Goal: Transaction & Acquisition: Purchase product/service

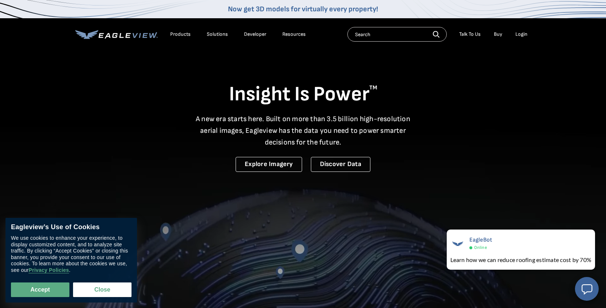
click at [371, 38] on input "text" at bounding box center [396, 34] width 99 height 15
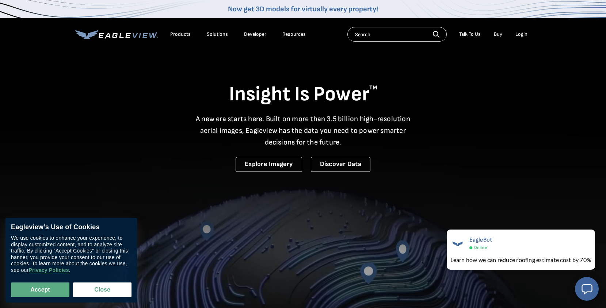
click at [521, 35] on div "Login" at bounding box center [521, 34] width 12 height 7
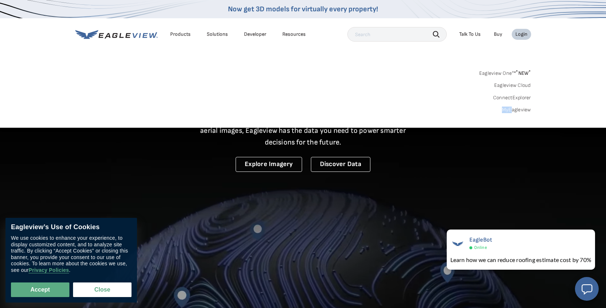
click at [511, 106] on div "Eagleview One™ * NEW * Eagleview Cloud ConnectExplorer MyEagleview" at bounding box center [303, 90] width 456 height 45
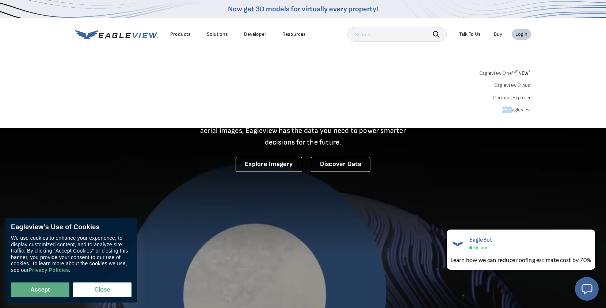
click at [518, 110] on link "MyEagleview" at bounding box center [516, 110] width 29 height 7
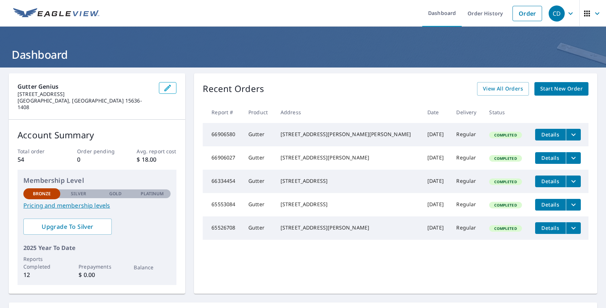
click at [567, 89] on span "Start New Order" at bounding box center [561, 88] width 42 height 9
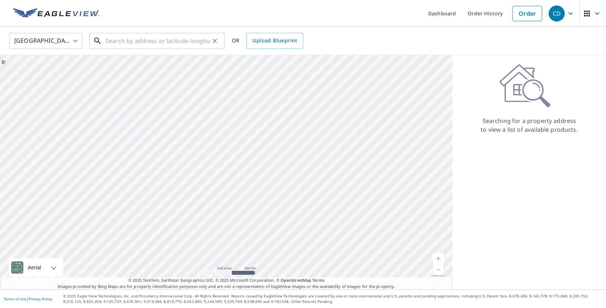
click at [150, 42] on input "text" at bounding box center [158, 41] width 104 height 20
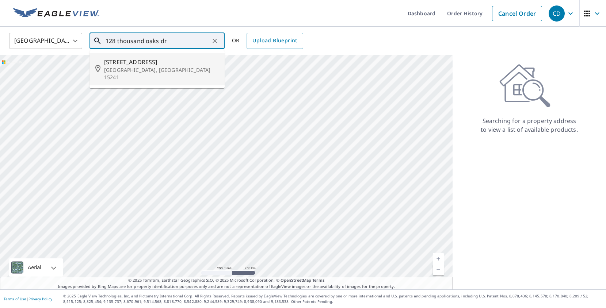
click at [141, 65] on span "[STREET_ADDRESS]" at bounding box center [161, 62] width 115 height 9
type input "[STREET_ADDRESS]"
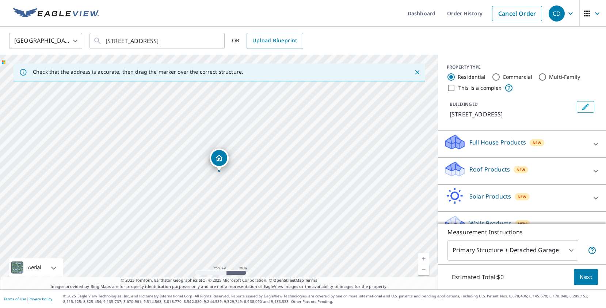
click at [593, 176] on icon at bounding box center [595, 171] width 9 height 9
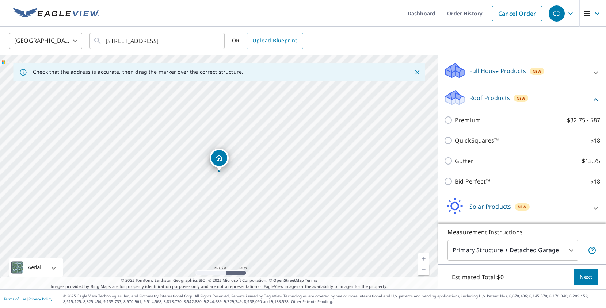
scroll to position [77, 0]
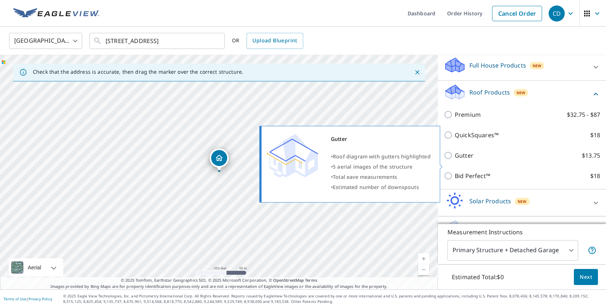
click at [469, 160] on p "Gutter" at bounding box center [464, 155] width 19 height 9
click at [455, 160] on input "Gutter $13.75" at bounding box center [449, 155] width 11 height 9
checkbox input "true"
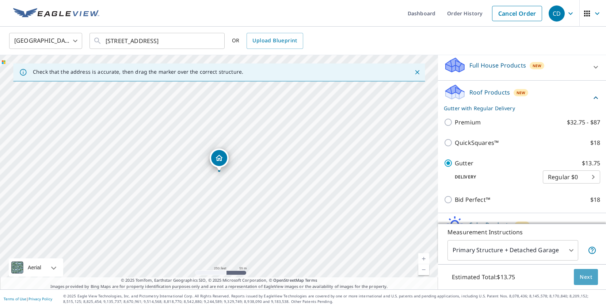
click at [589, 277] on span "Next" at bounding box center [586, 277] width 12 height 9
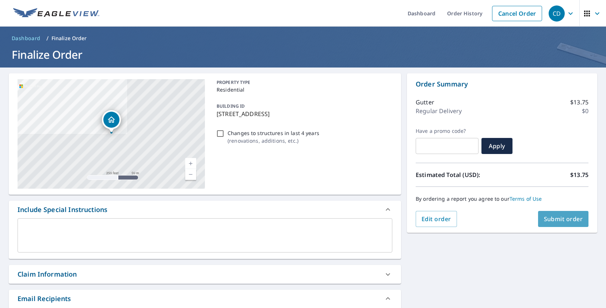
click at [562, 219] on span "Submit order" at bounding box center [563, 219] width 39 height 8
checkbox input "true"
